Goal: Communication & Community: Participate in discussion

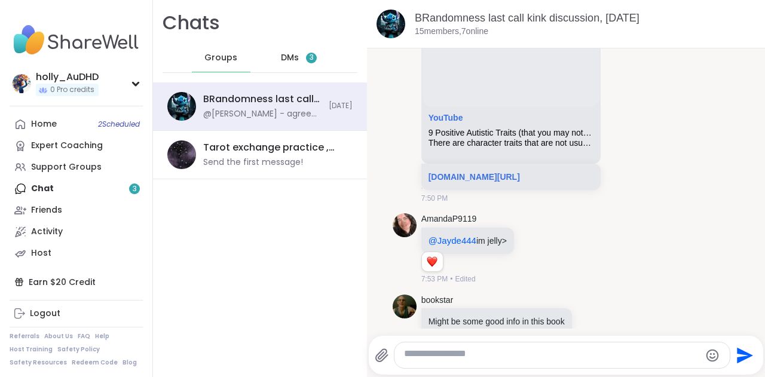
scroll to position [1598, 0]
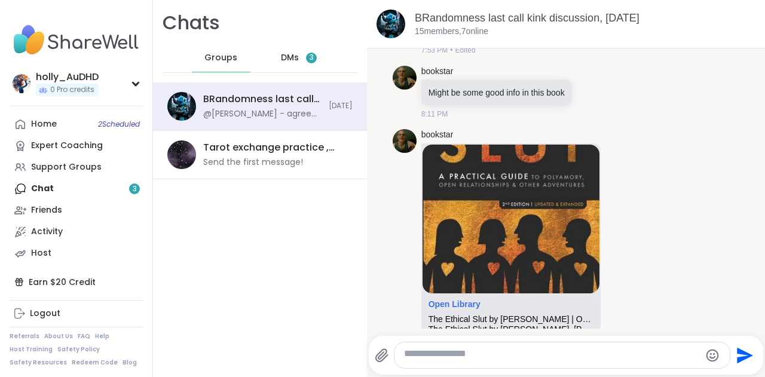
scroll to position [1860, 0]
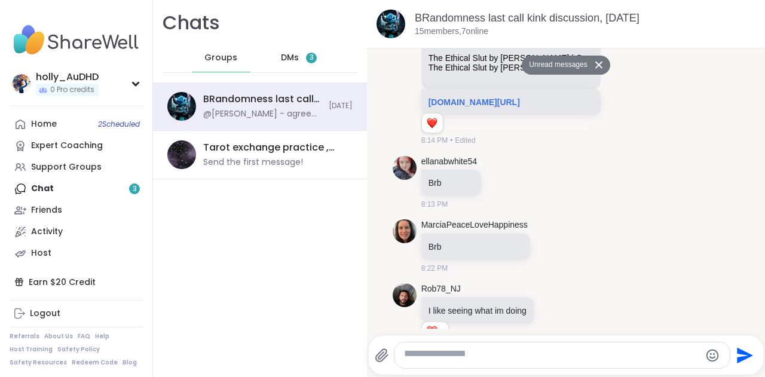
scroll to position [2147, 0]
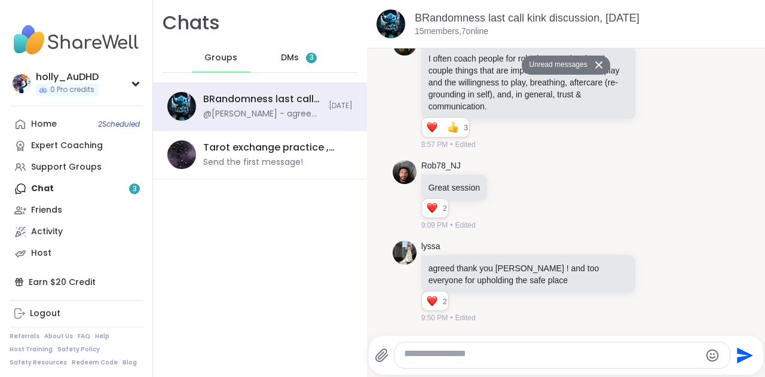
scroll to position [6628, 0]
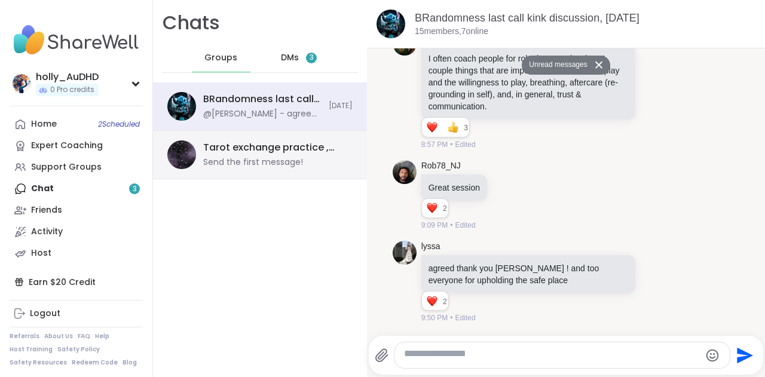
click at [281, 168] on div "Tarot exchange practice , [DATE] Send the first message!" at bounding box center [274, 154] width 142 height 27
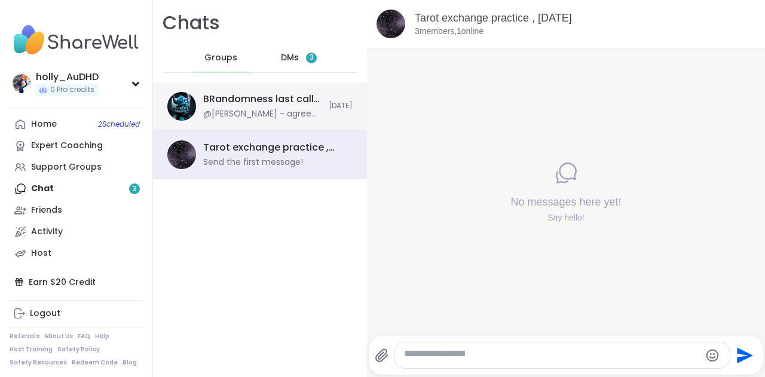
click at [299, 107] on div "BRandomness last call kink discussion, [DATE] @[PERSON_NAME] - agreed thank you…" at bounding box center [260, 106] width 214 height 48
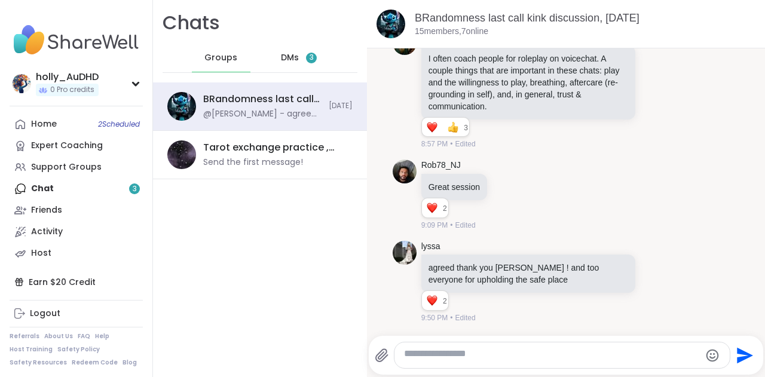
scroll to position [0, 0]
click at [314, 63] on span "3" at bounding box center [311, 58] width 4 height 10
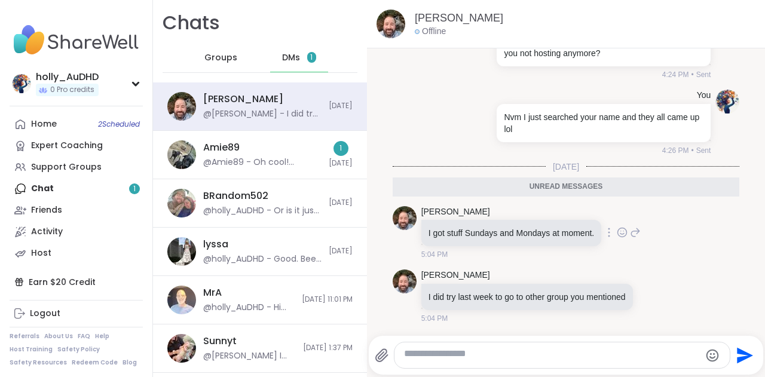
scroll to position [10362, 0]
click at [661, 289] on icon at bounding box center [666, 296] width 11 height 14
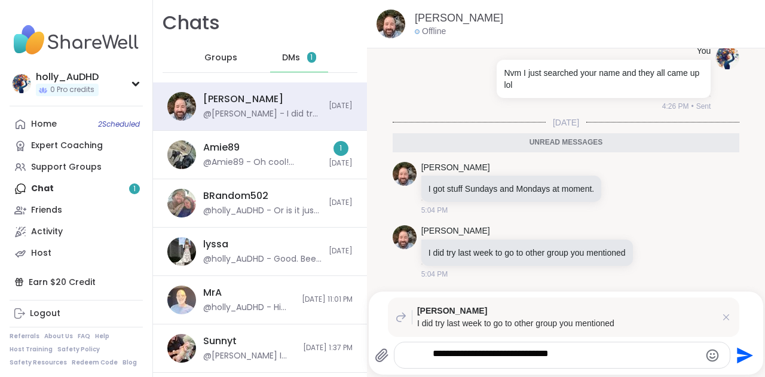
type textarea "**********"
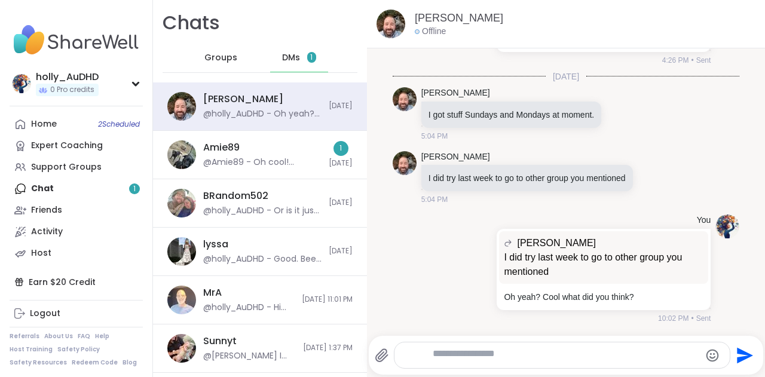
scroll to position [10489, 0]
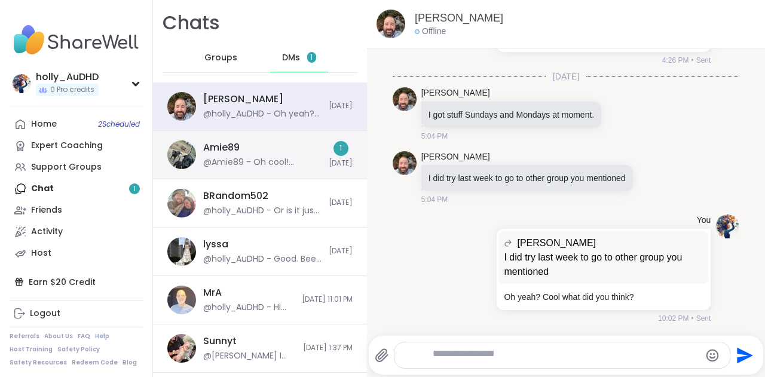
click at [294, 168] on div "@Amie89 - Oh cool! Husband snd i wanna go to [GEOGRAPHIC_DATA] for our honeymoo…" at bounding box center [262, 163] width 118 height 12
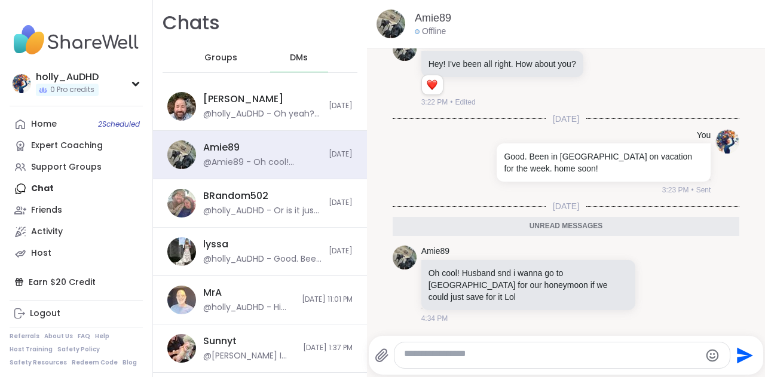
scroll to position [0, 0]
click at [651, 280] on icon at bounding box center [655, 284] width 9 height 9
click at [549, 253] on button "Select Reaction: Heart" at bounding box center [561, 265] width 24 height 24
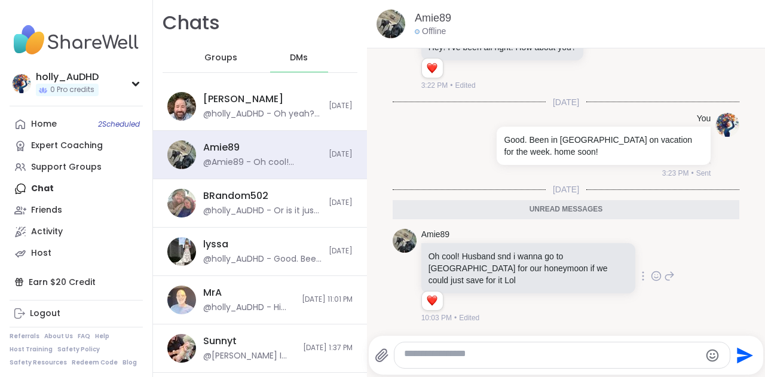
scroll to position [763, 0]
click at [553, 344] on div at bounding box center [561, 355] width 335 height 26
click at [523, 355] on textarea "Type your message" at bounding box center [552, 355] width 296 height 15
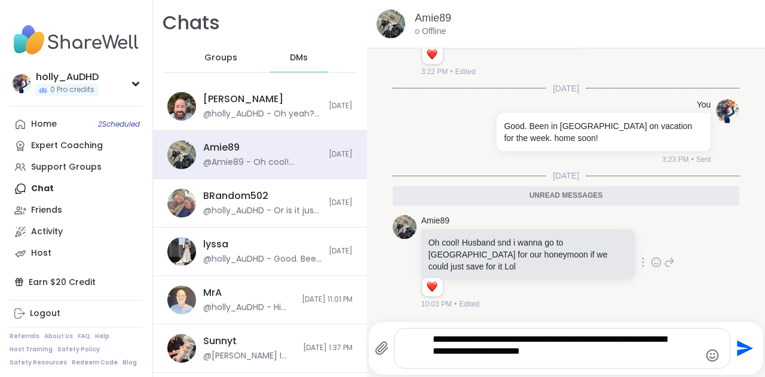
type textarea "**********"
click at [705, 348] on icon "Emoji picker" at bounding box center [712, 355] width 14 height 14
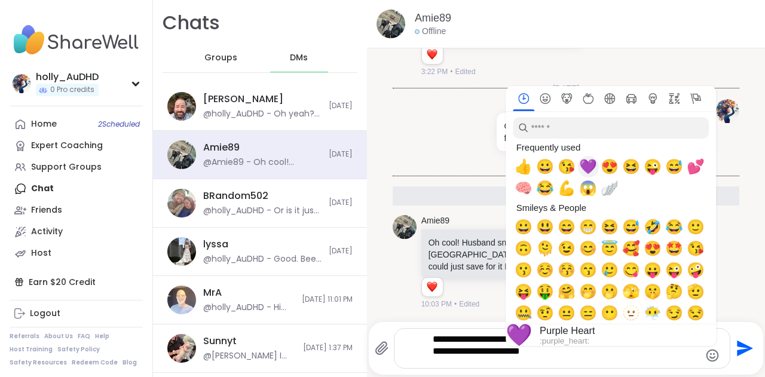
click at [579, 170] on span "💜" at bounding box center [588, 166] width 18 height 17
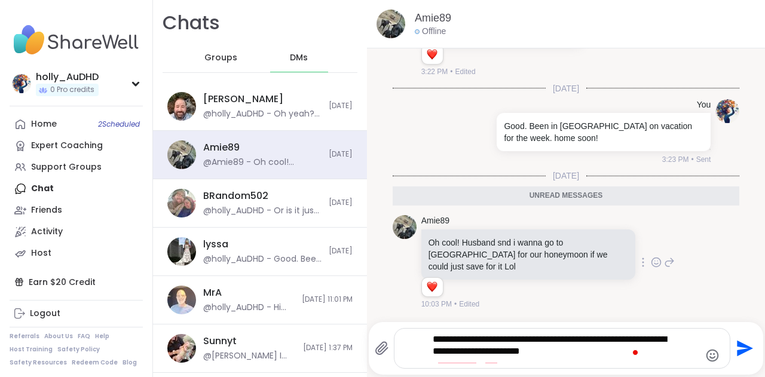
click at [660, 355] on textarea "**********" at bounding box center [553, 348] width 240 height 30
click at [706, 353] on icon "Emoji picker" at bounding box center [712, 355] width 13 height 13
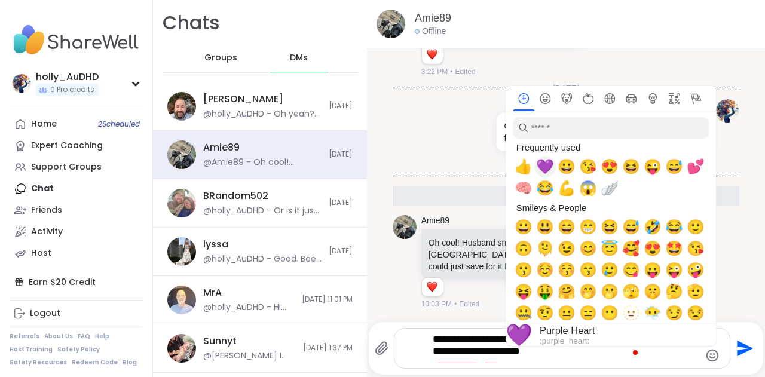
click at [536, 167] on span "💜" at bounding box center [545, 166] width 18 height 17
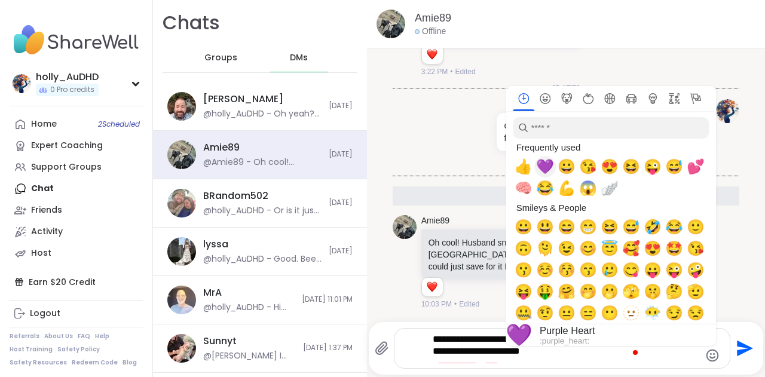
click at [536, 167] on span "💜" at bounding box center [545, 166] width 18 height 17
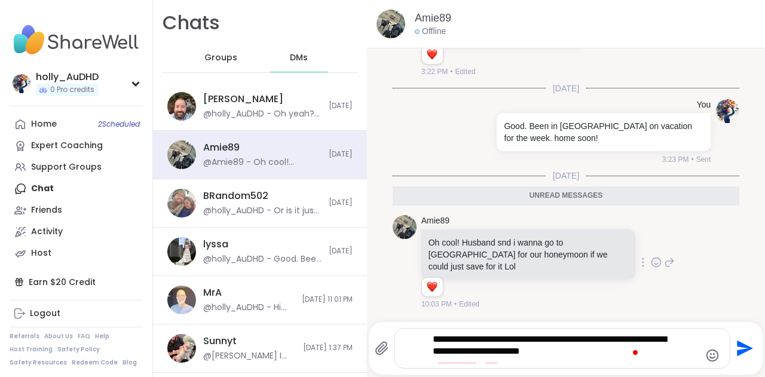
click at [672, 360] on textarea "**********" at bounding box center [553, 348] width 240 height 30
click at [737, 341] on icon "Send" at bounding box center [745, 349] width 16 height 16
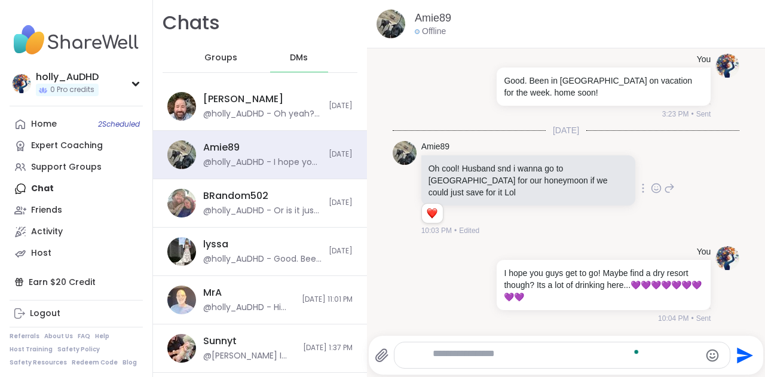
scroll to position [850, 0]
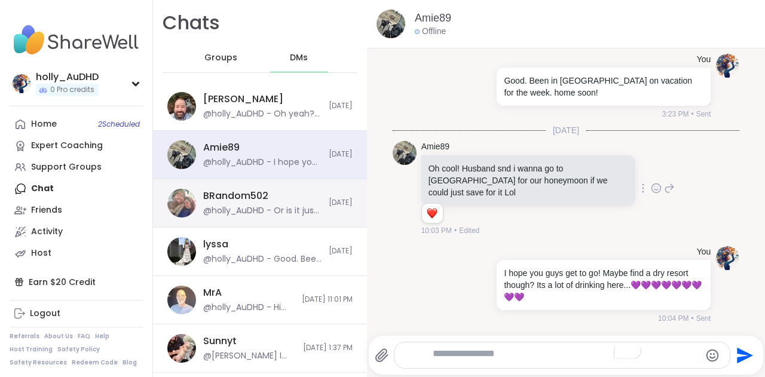
click at [268, 203] on div "BRandom502" at bounding box center [235, 195] width 65 height 13
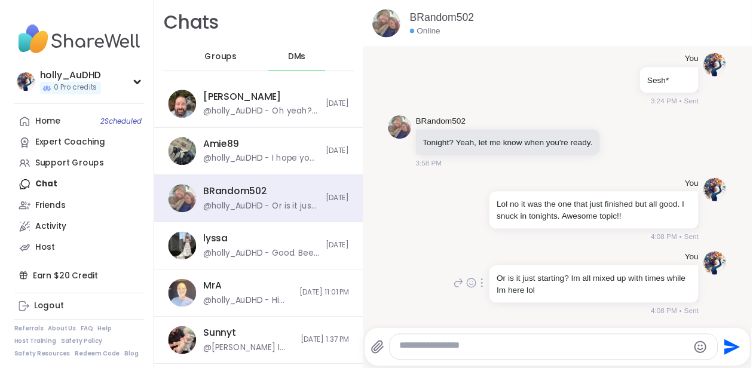
scroll to position [501, 0]
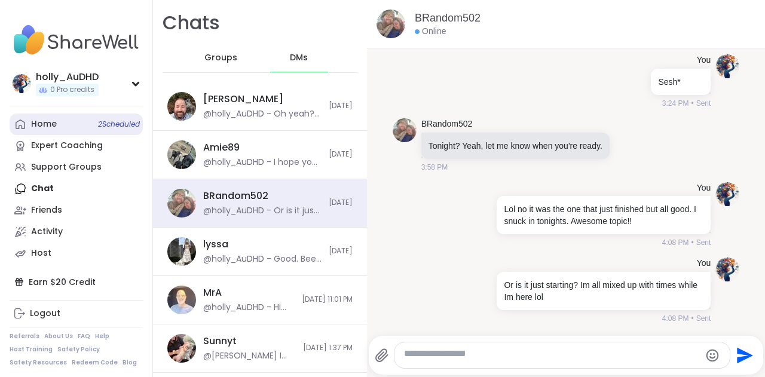
click at [123, 129] on span "2 Scheduled" at bounding box center [119, 124] width 42 height 10
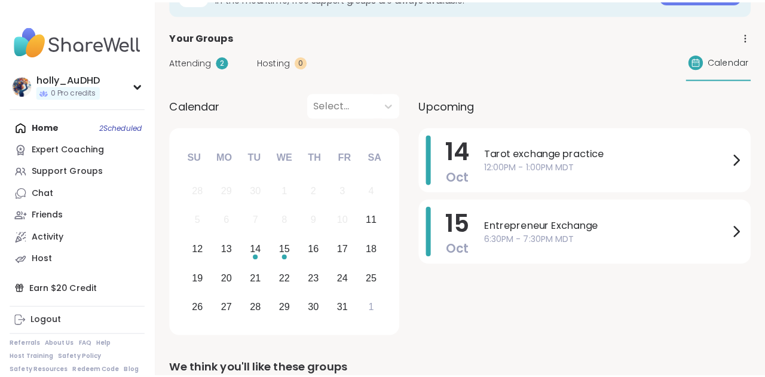
scroll to position [49, 0]
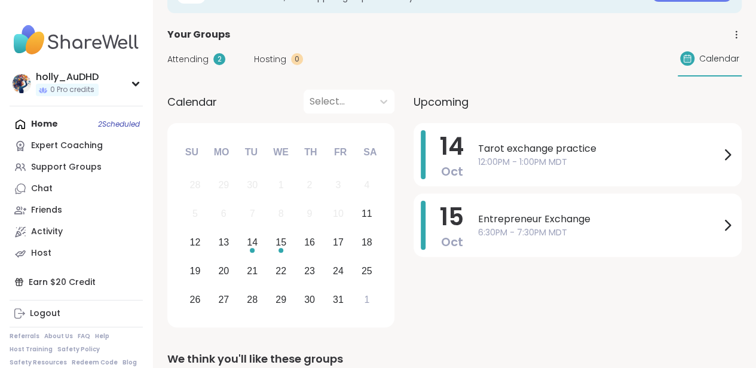
click at [658, 156] on span "Tarot exchange practice" at bounding box center [599, 149] width 242 height 14
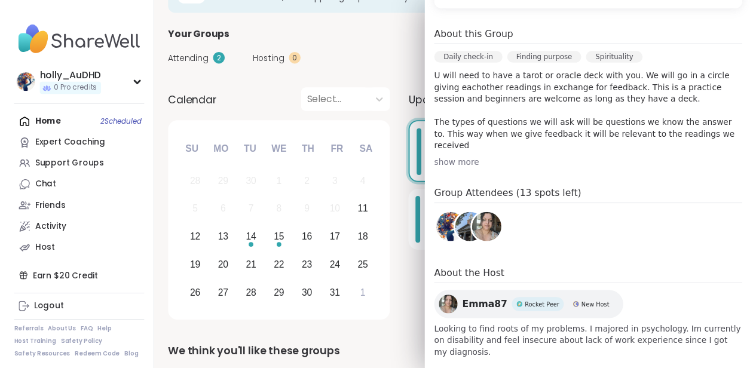
scroll to position [317, 0]
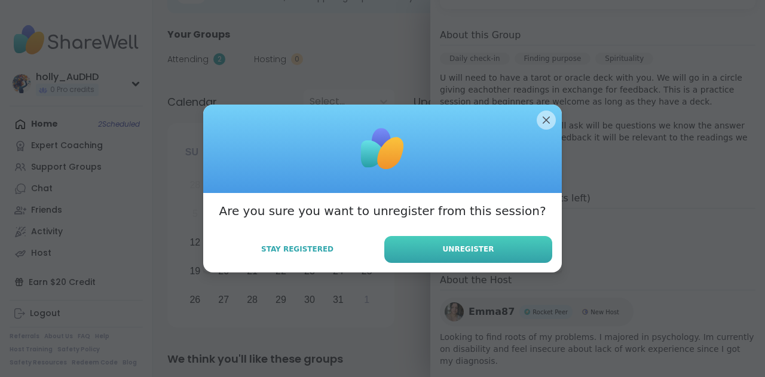
click at [480, 255] on span "Unregister" at bounding box center [468, 249] width 51 height 11
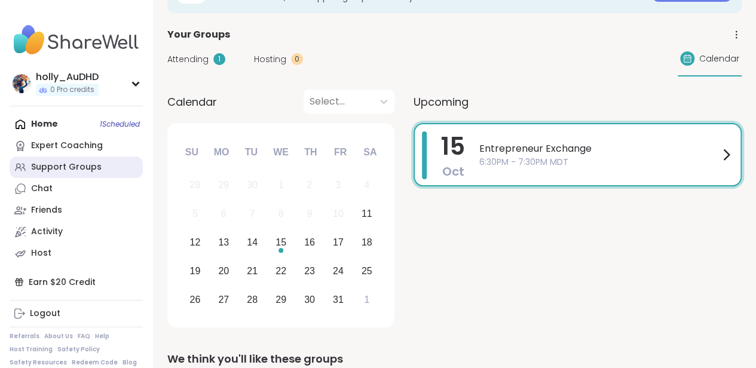
click at [76, 173] on div "Support Groups" at bounding box center [66, 167] width 70 height 12
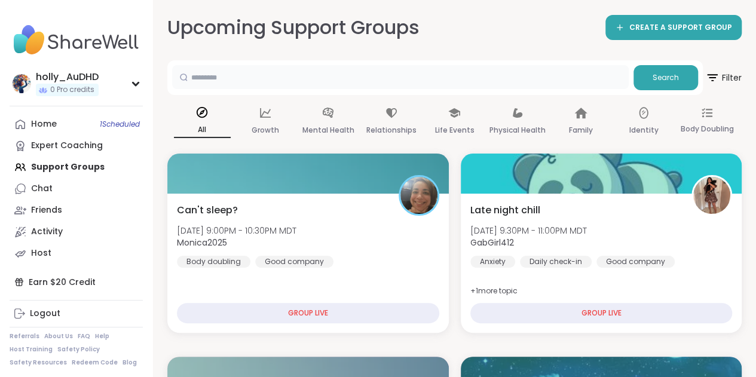
click at [351, 75] on input "text" at bounding box center [400, 77] width 456 height 24
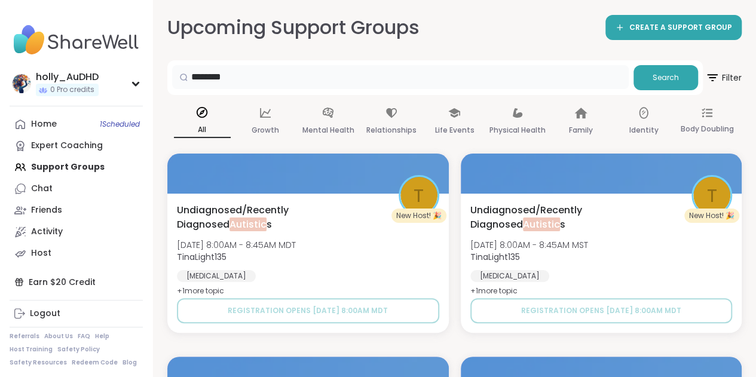
click at [314, 89] on input "********" at bounding box center [400, 77] width 456 height 24
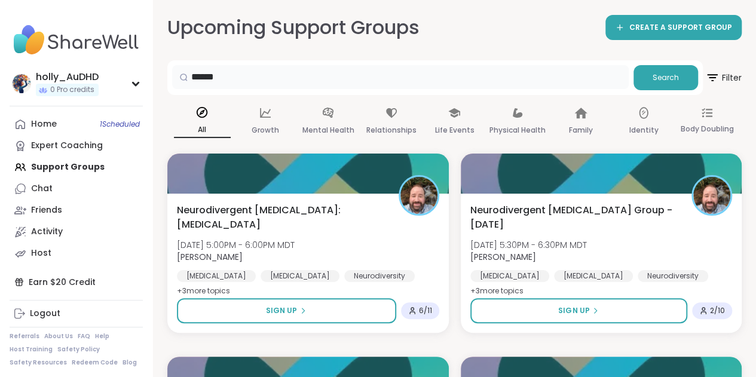
click at [305, 84] on input "******" at bounding box center [400, 77] width 456 height 24
type input "****"
